Goal: Information Seeking & Learning: Learn about a topic

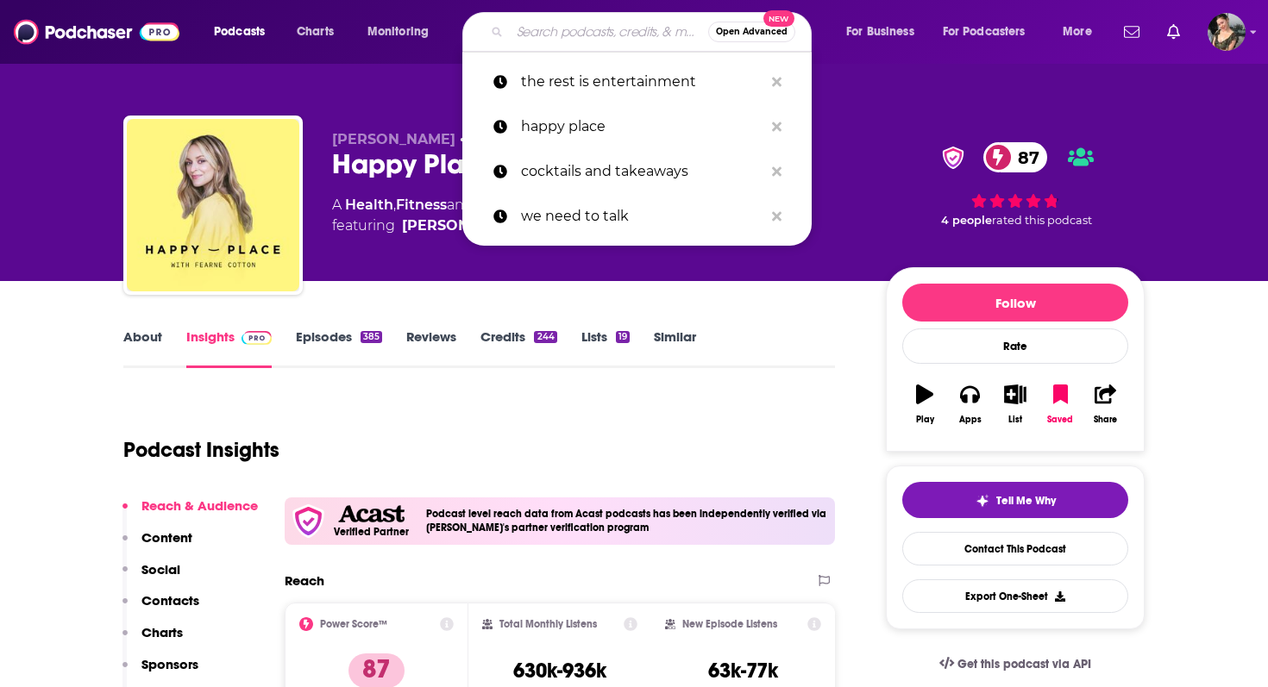
click at [565, 40] on input "Search podcasts, credits, & more..." at bounding box center [609, 32] width 198 height 28
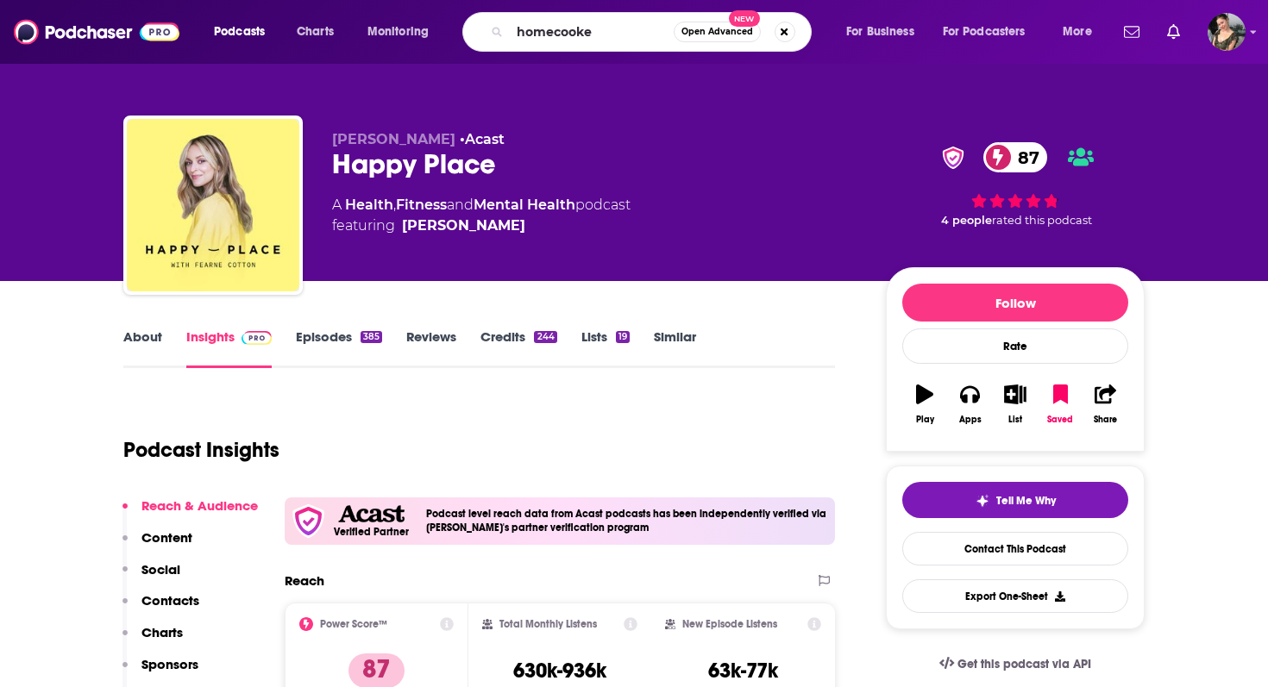
type input "homecooked"
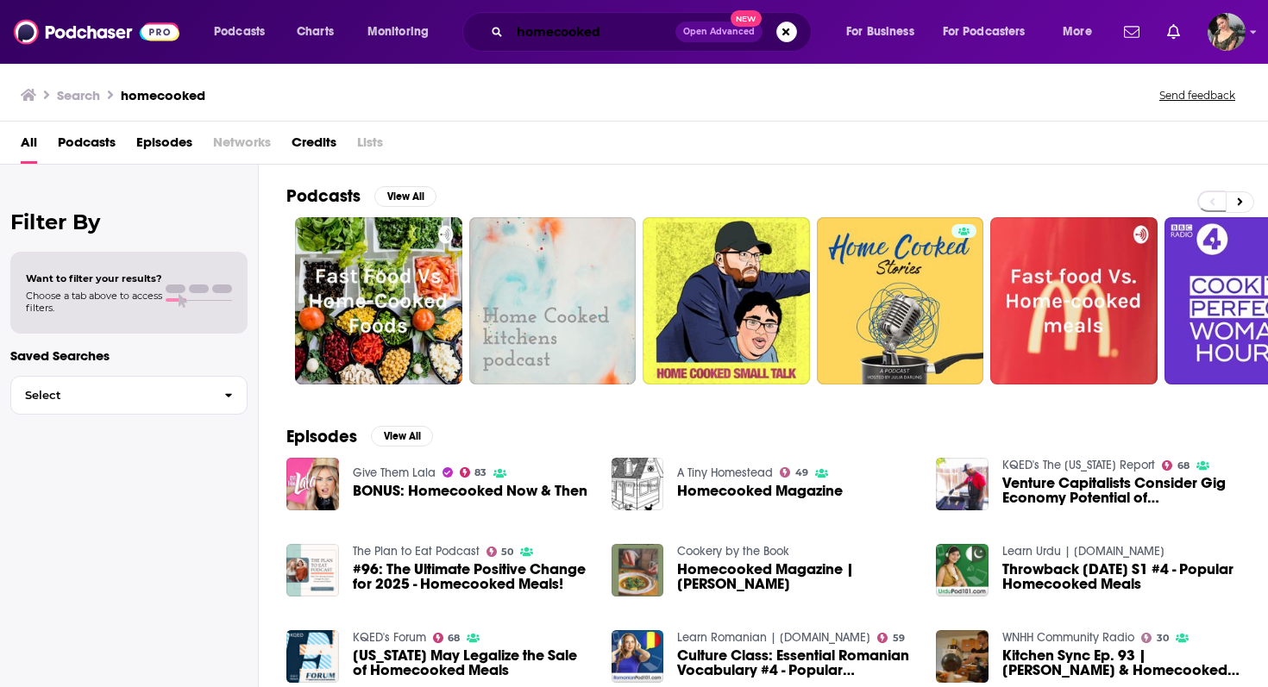
click at [613, 26] on input "homecooked" at bounding box center [593, 32] width 166 height 28
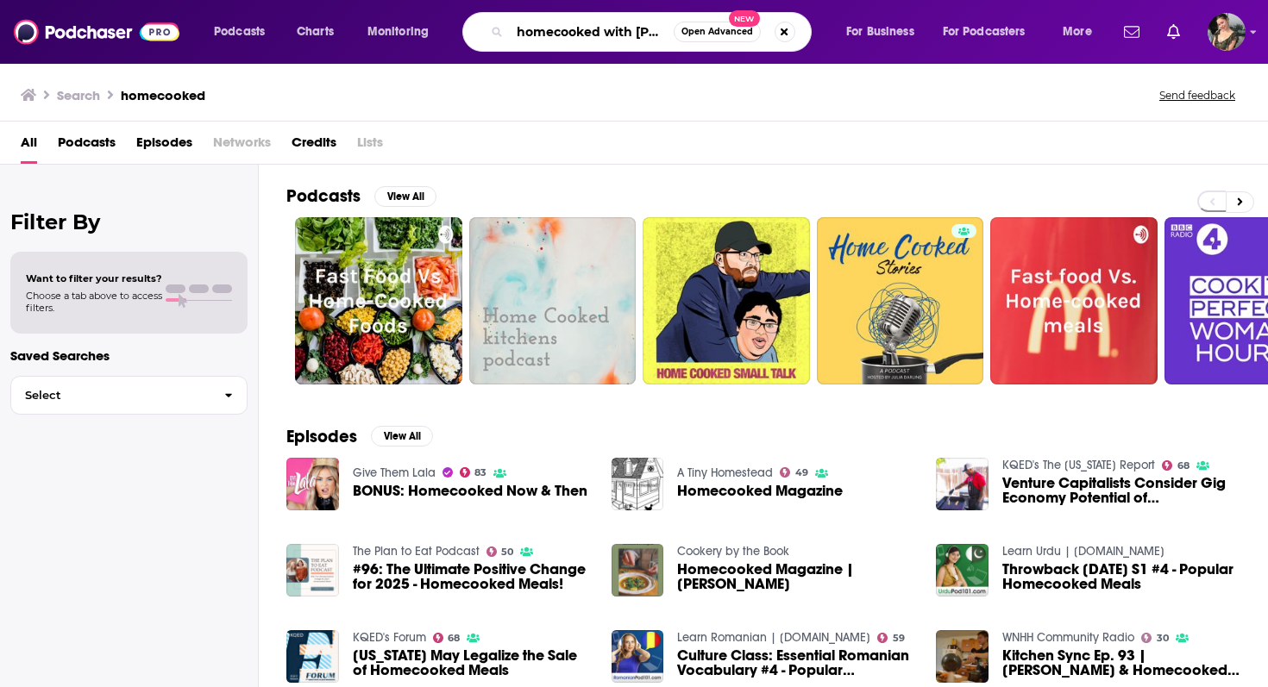
scroll to position [0, 3]
type input "homecooked with [PERSON_NAME]."
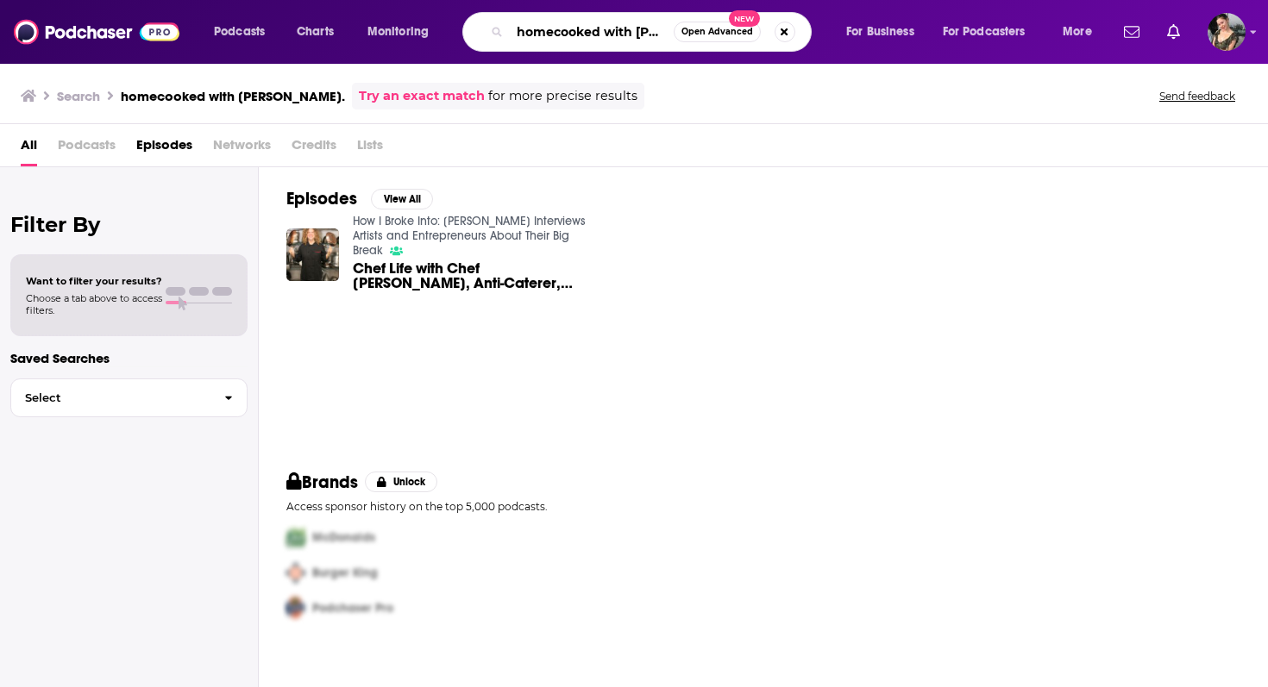
click at [606, 31] on input "homecooked with [PERSON_NAME]." at bounding box center [592, 32] width 164 height 28
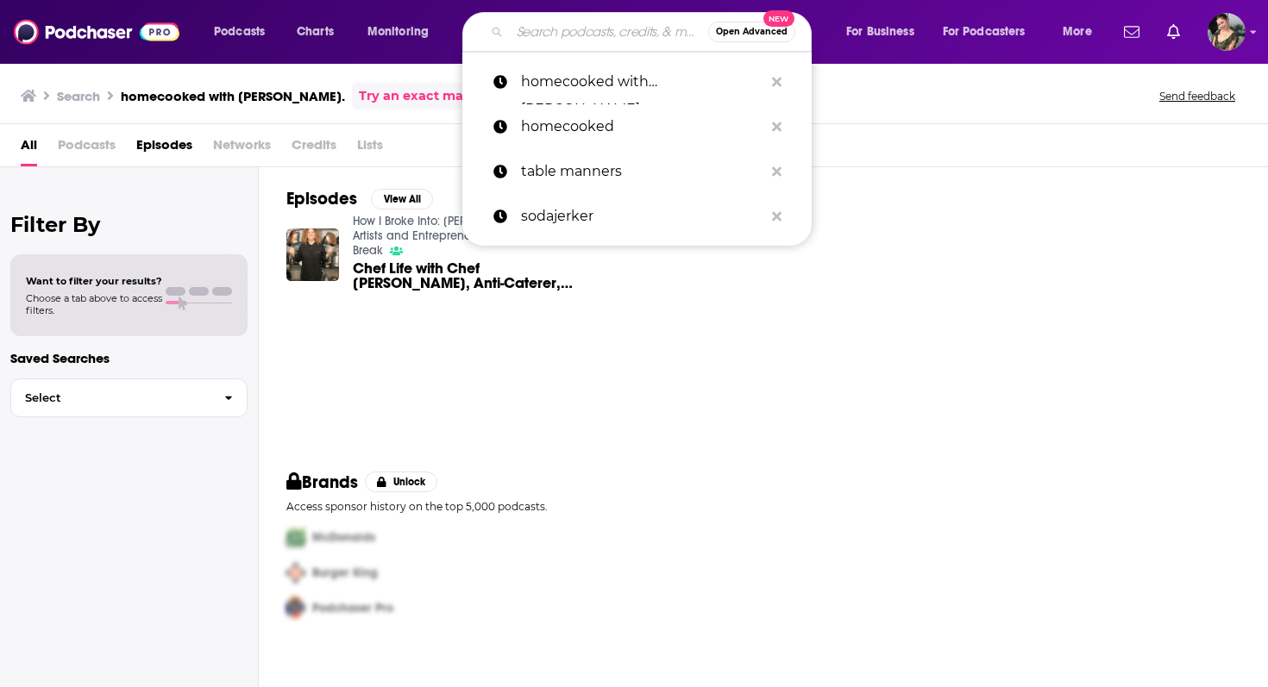
click at [559, 31] on input "Search podcasts, credits, & more..." at bounding box center [609, 32] width 198 height 28
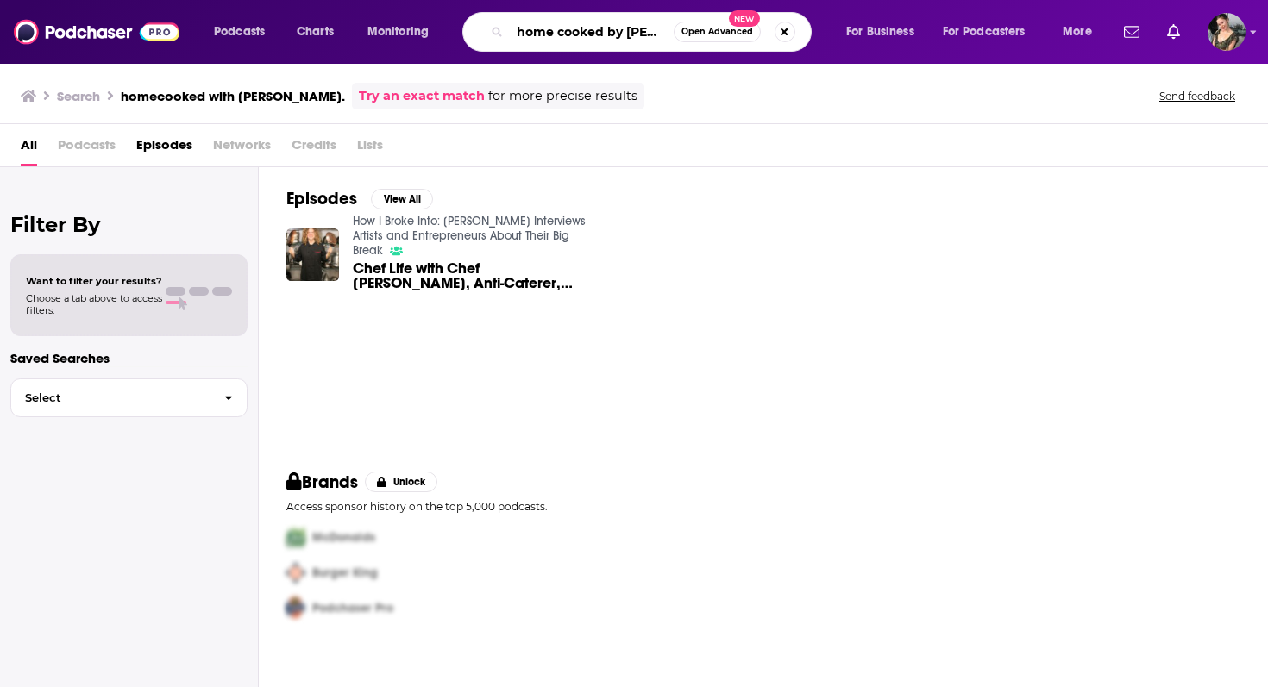
type input "home cooked by [PERSON_NAME]"
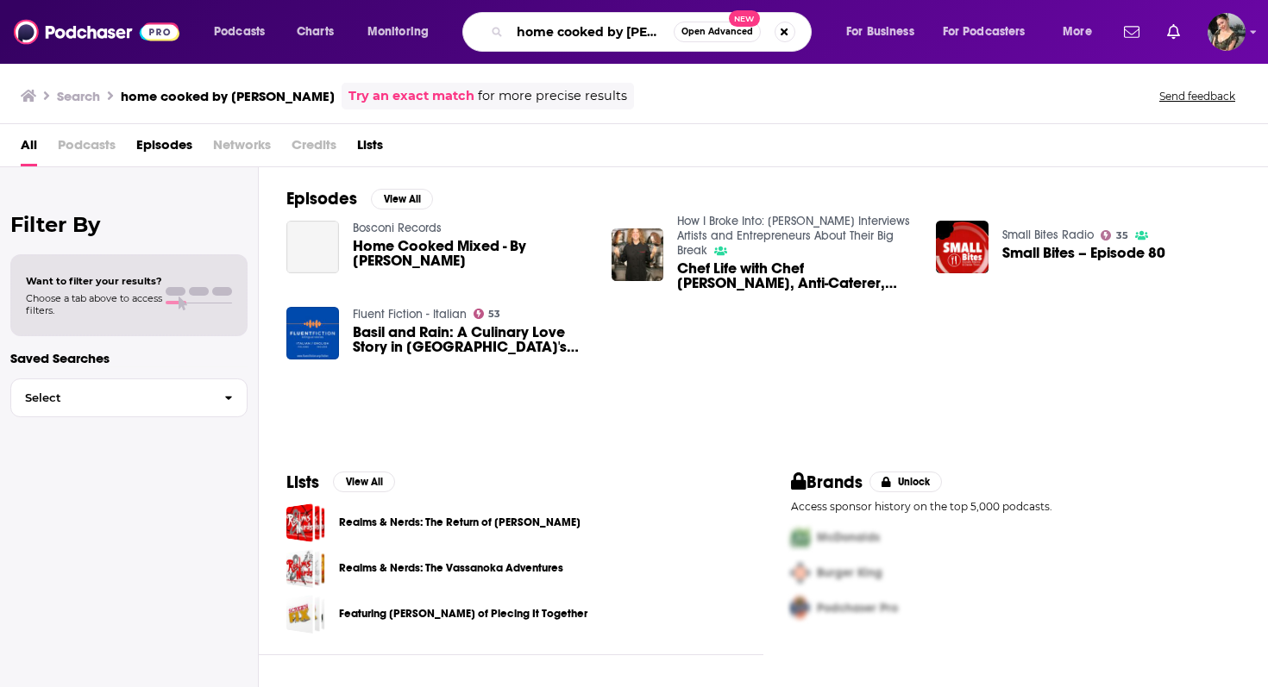
click at [625, 28] on input "home cooked by [PERSON_NAME]" at bounding box center [592, 32] width 164 height 28
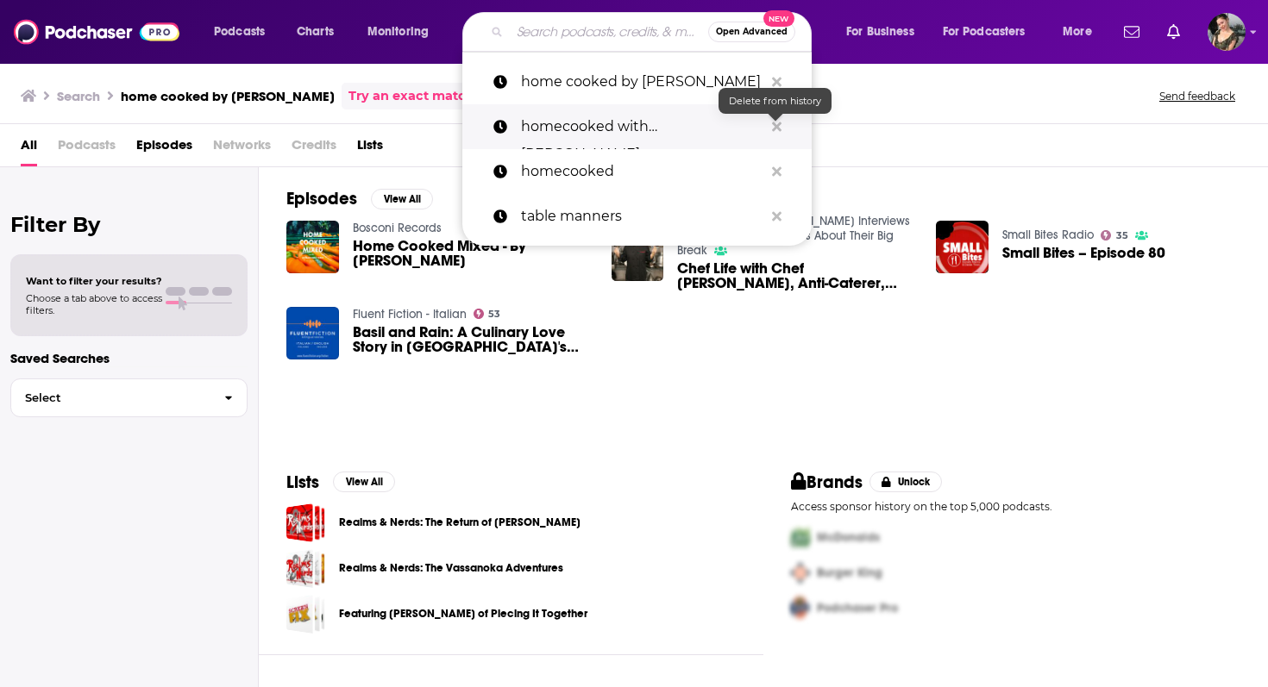
click at [775, 128] on icon "Search podcasts, credits, & more..." at bounding box center [776, 127] width 9 height 14
click at [775, 126] on icon "Search podcasts, credits, & more..." at bounding box center [776, 126] width 9 height 9
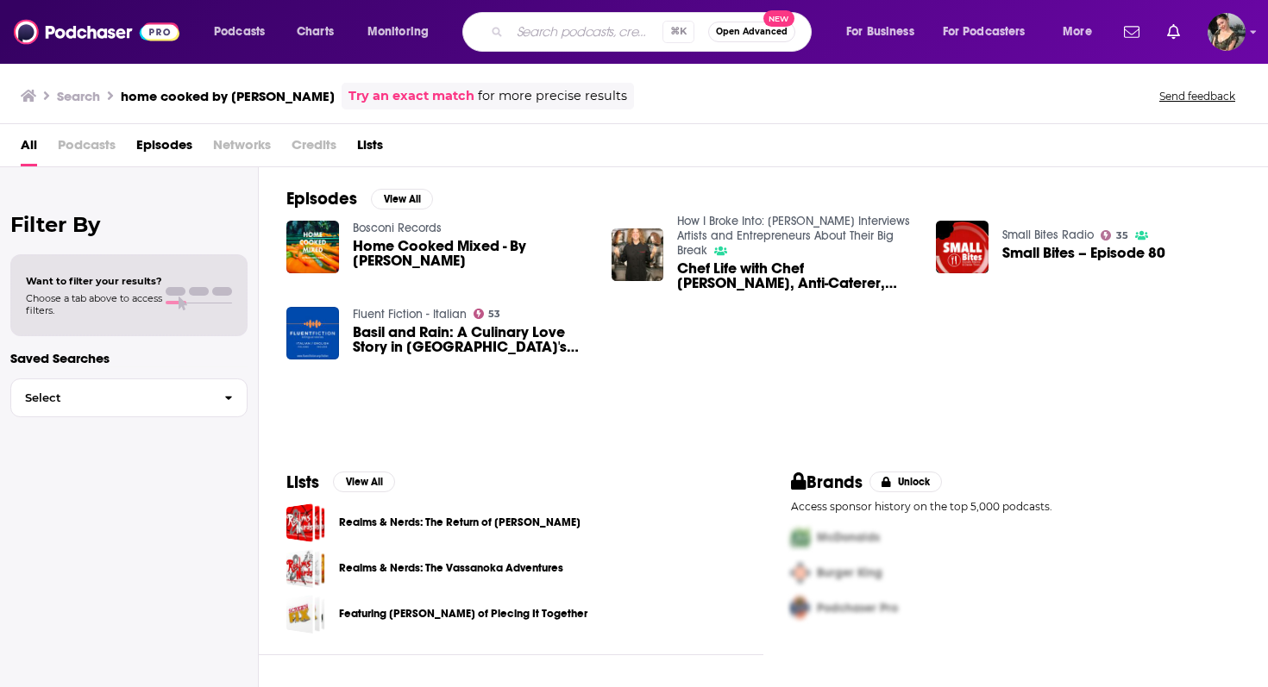
click at [630, 28] on input "Search podcasts, credits, & more..." at bounding box center [586, 32] width 153 height 28
type input "[PERSON_NAME]"
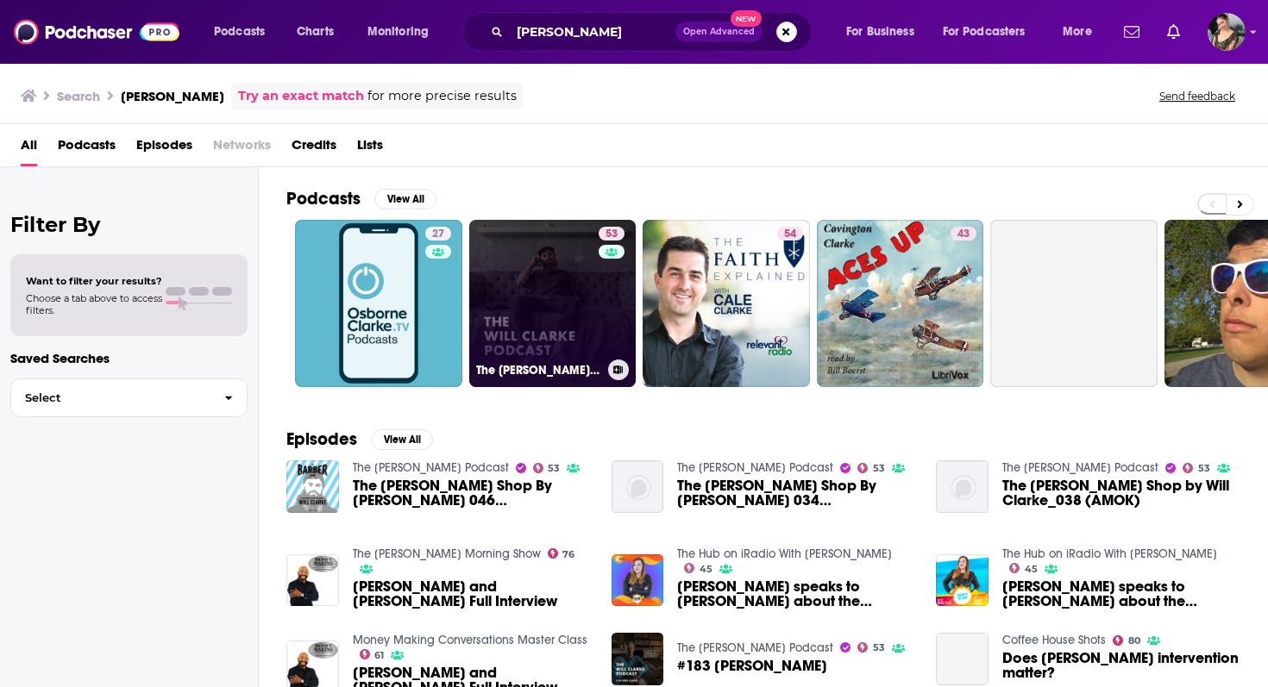
click at [529, 310] on link "53 The [PERSON_NAME] Podcast" at bounding box center [552, 303] width 167 height 167
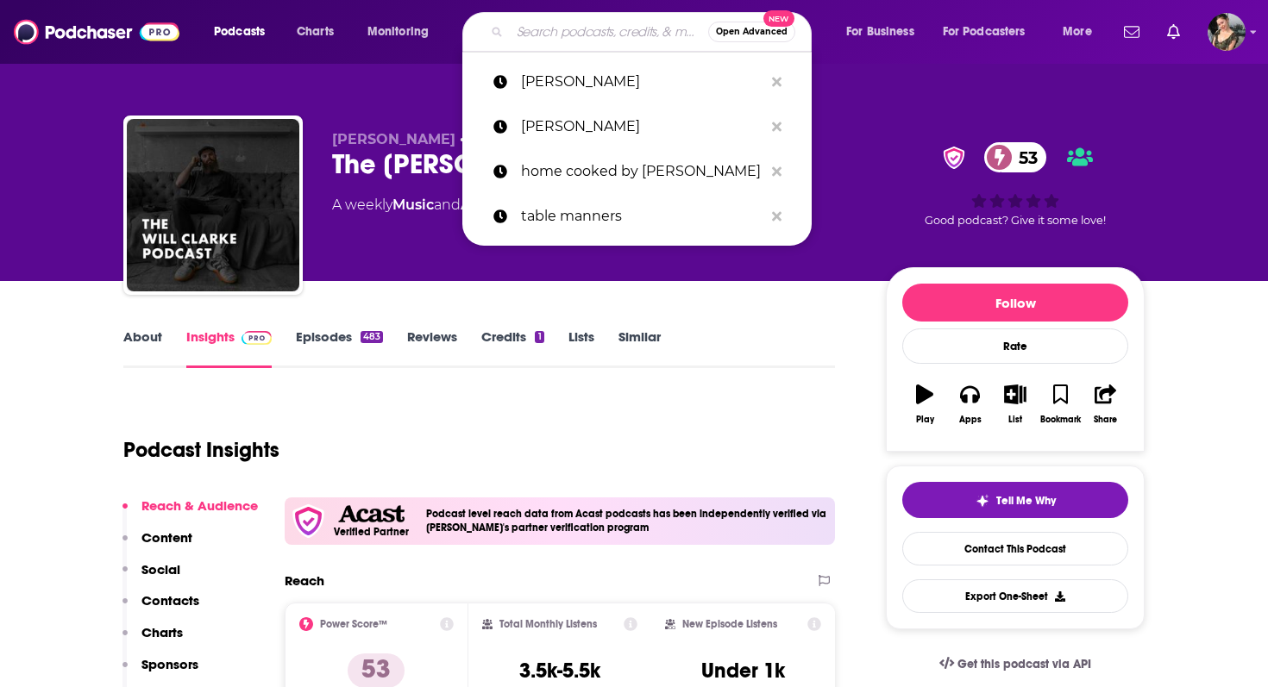
click at [600, 27] on input "Search podcasts, credits, & more..." at bounding box center [609, 32] width 198 height 28
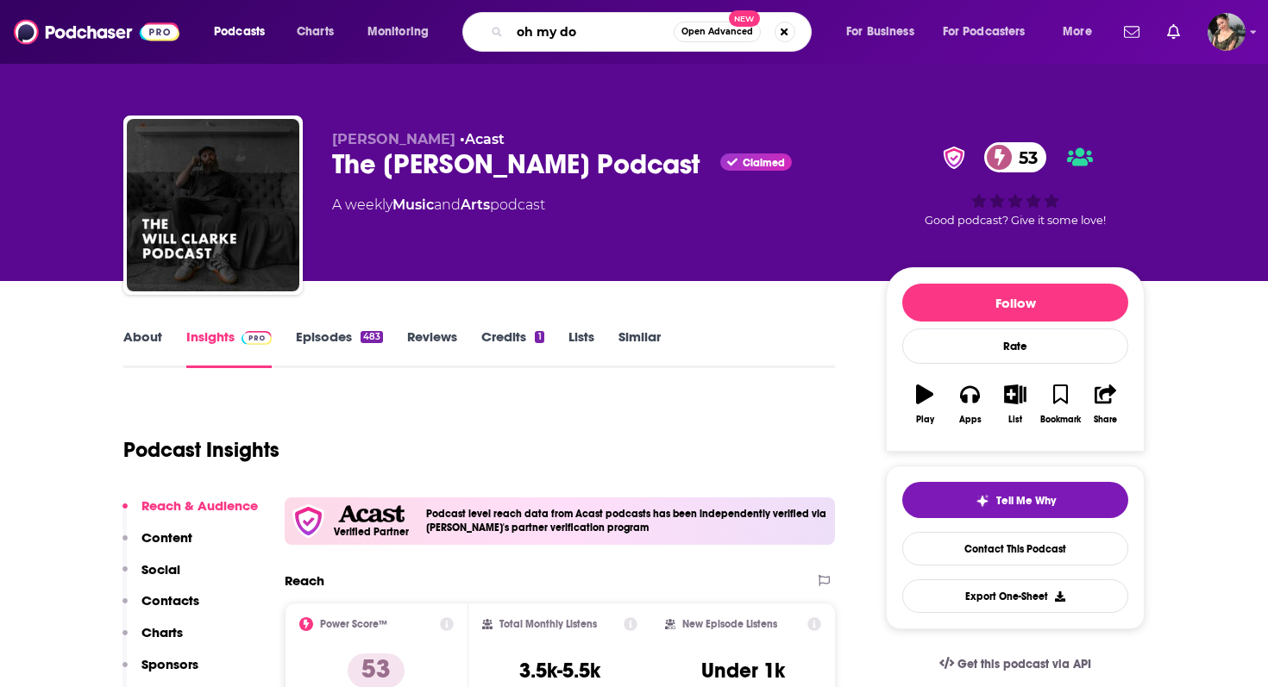
type input "oh my dog"
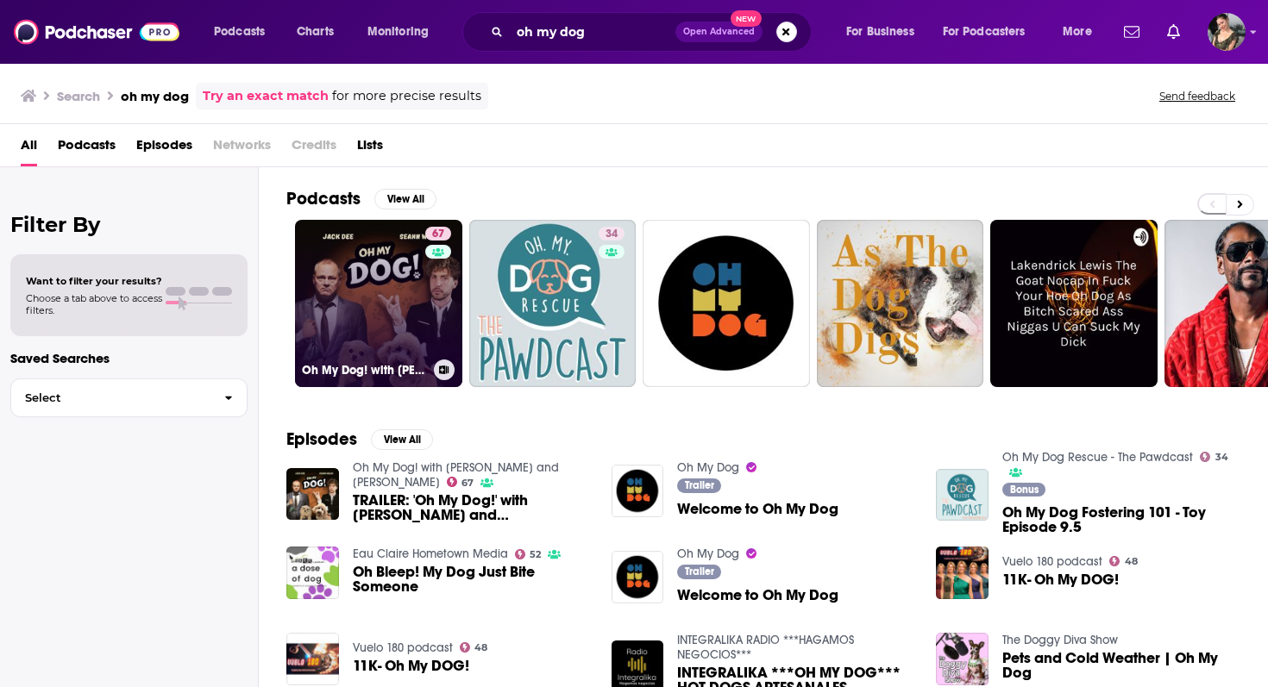
click at [404, 332] on link "67 Oh My Dog! with [PERSON_NAME] and [PERSON_NAME]" at bounding box center [378, 303] width 167 height 167
